Goal: Task Accomplishment & Management: Manage account settings

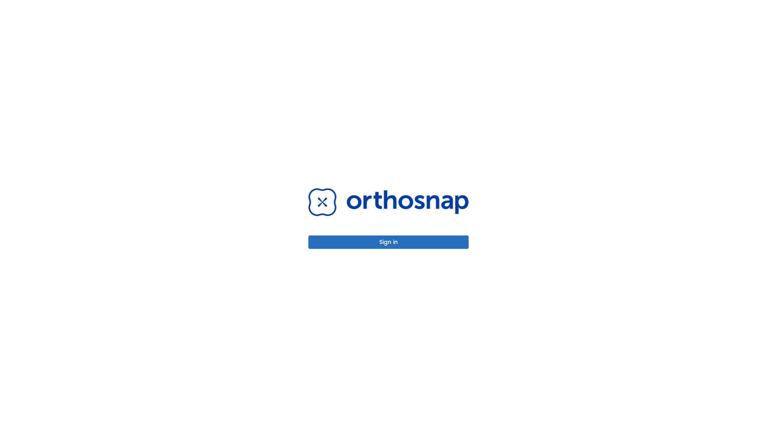
click at [388, 242] on button "Sign in" at bounding box center [388, 242] width 160 height 13
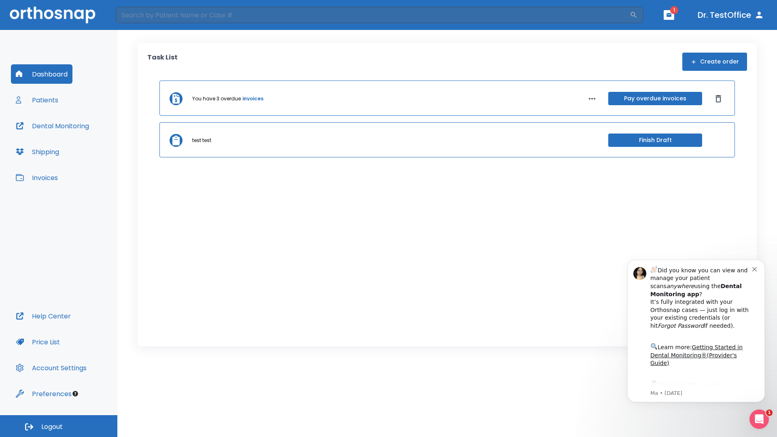
click at [59, 426] on span "Logout" at bounding box center [51, 426] width 21 height 9
